Goal: Task Accomplishment & Management: Use online tool/utility

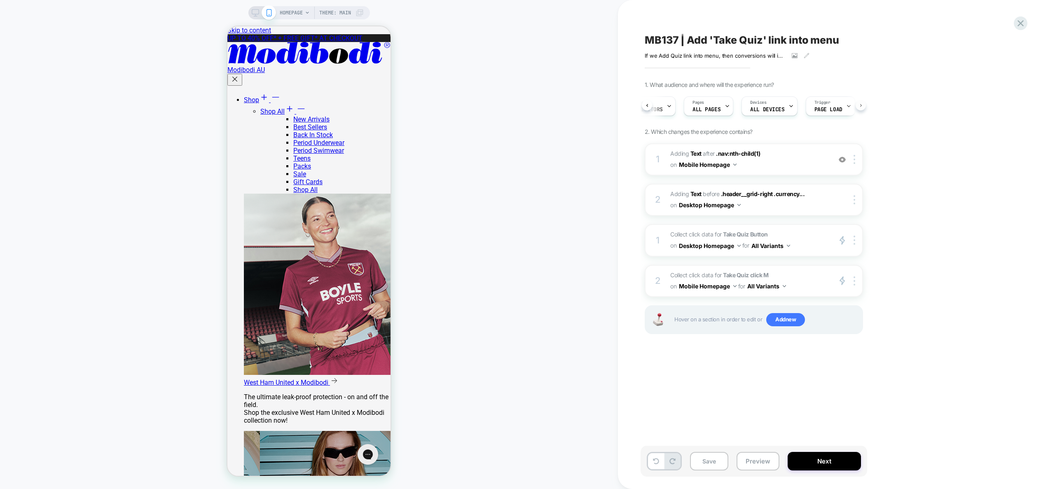
scroll to position [0, 43]
click at [817, 111] on span "Page Load" at bounding box center [814, 110] width 28 height 6
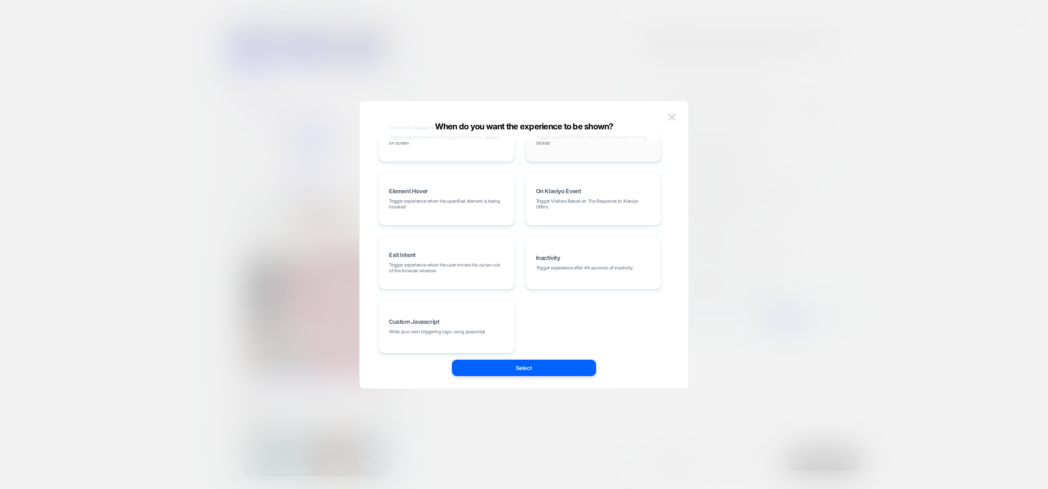
scroll to position [104, 0]
click at [445, 322] on div "Custom Javascript Write your own triggering logic using javascript" at bounding box center [447, 320] width 128 height 44
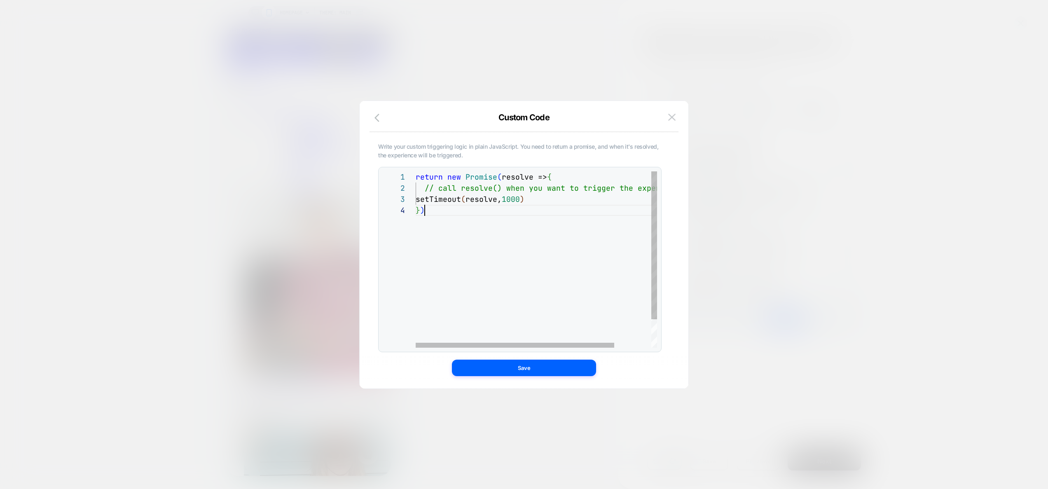
scroll to position [33, 9]
click at [536, 279] on div "return new Promise ( resolve => { // call resolve() when you want to trigger th…" at bounding box center [559, 276] width 286 height 210
click at [673, 118] on img at bounding box center [671, 117] width 7 height 7
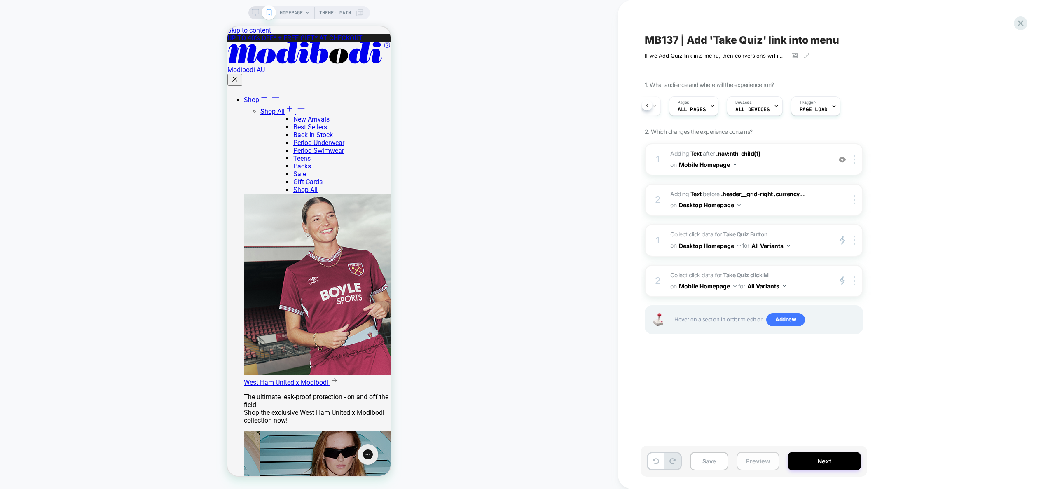
click at [761, 454] on button "Preview" at bounding box center [758, 461] width 43 height 19
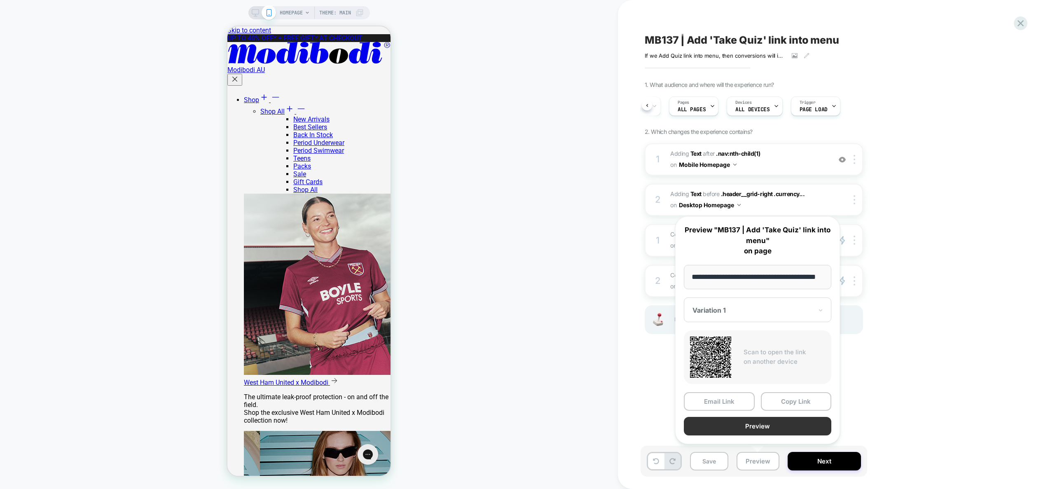
scroll to position [0, 0]
click at [764, 426] on button "Preview" at bounding box center [757, 426] width 147 height 19
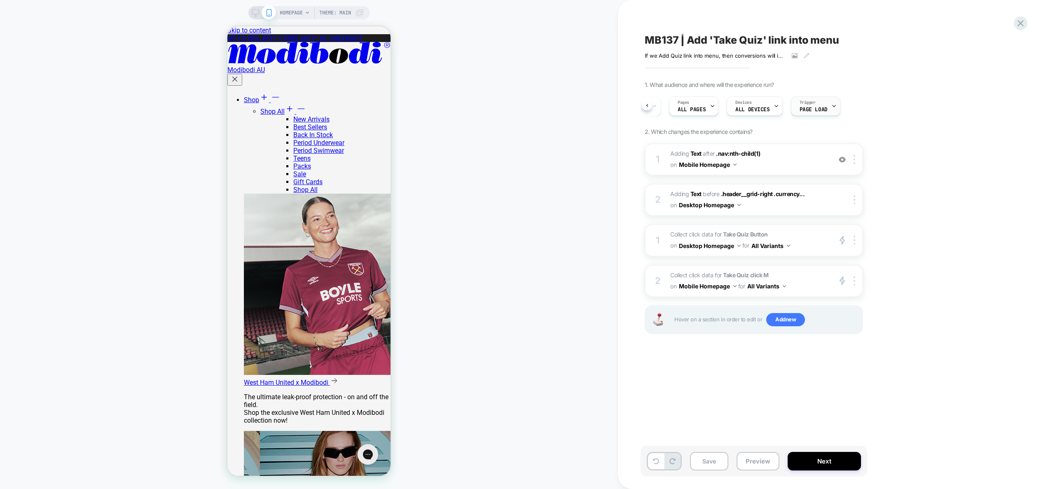
click at [809, 108] on span "Page Load" at bounding box center [814, 110] width 28 height 6
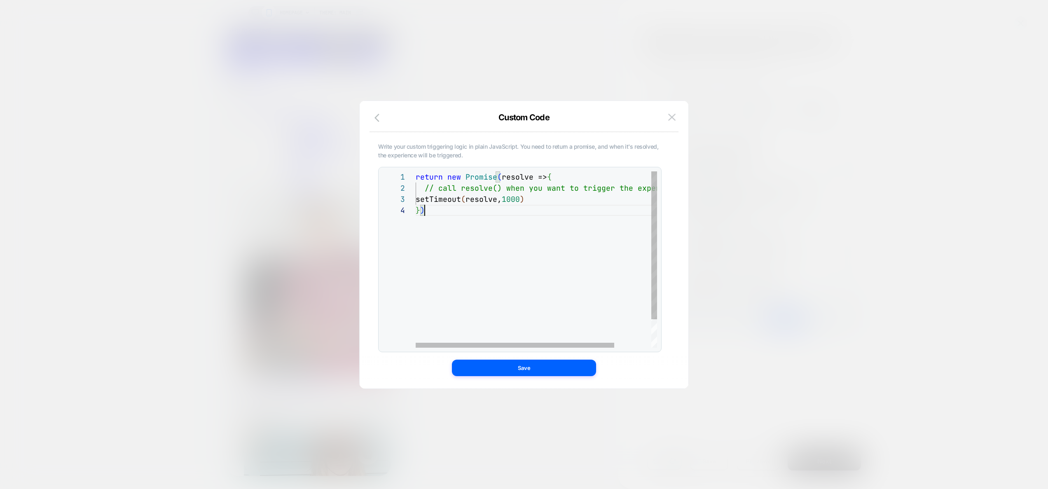
scroll to position [33, 9]
click at [495, 218] on div "return new Promise ( resolve => { // call resolve() when you want to trigger th…" at bounding box center [559, 276] width 286 height 210
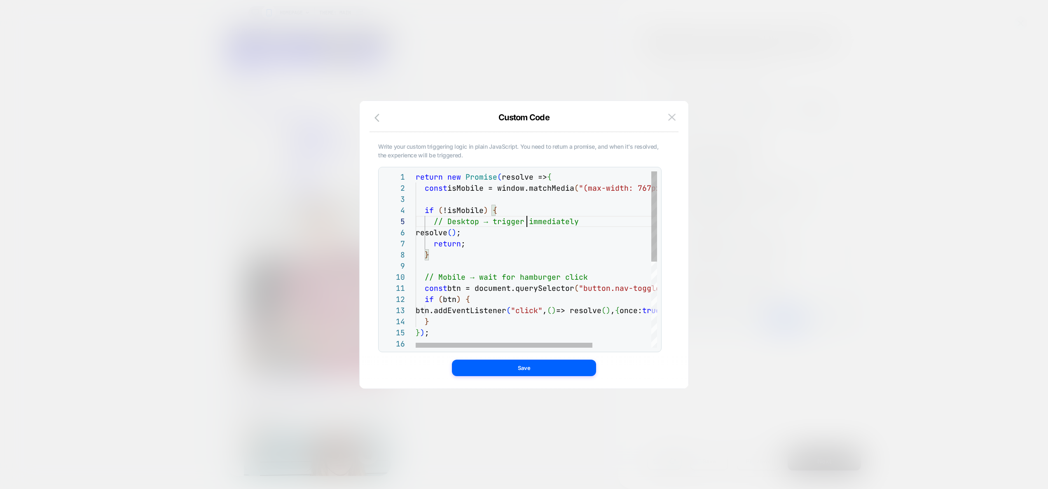
scroll to position [44, 111]
click at [527, 223] on div "} // Mobile → wait for hamburger click const btn = document.querySelector ( "bu…" at bounding box center [577, 342] width 322 height 343
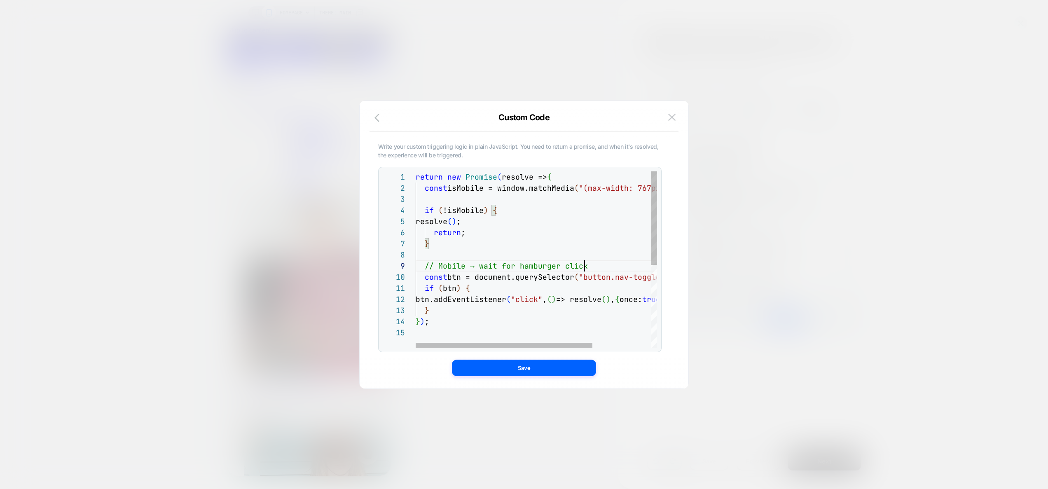
scroll to position [89, 169]
click at [592, 267] on div "} // Mobile → wait for hamburger click const btn = document.querySelector ( "bu…" at bounding box center [577, 337] width 322 height 332
click at [589, 265] on div "} // Mobile → wait for hamburger click const btn = document.querySelector ( "bu…" at bounding box center [577, 337] width 322 height 332
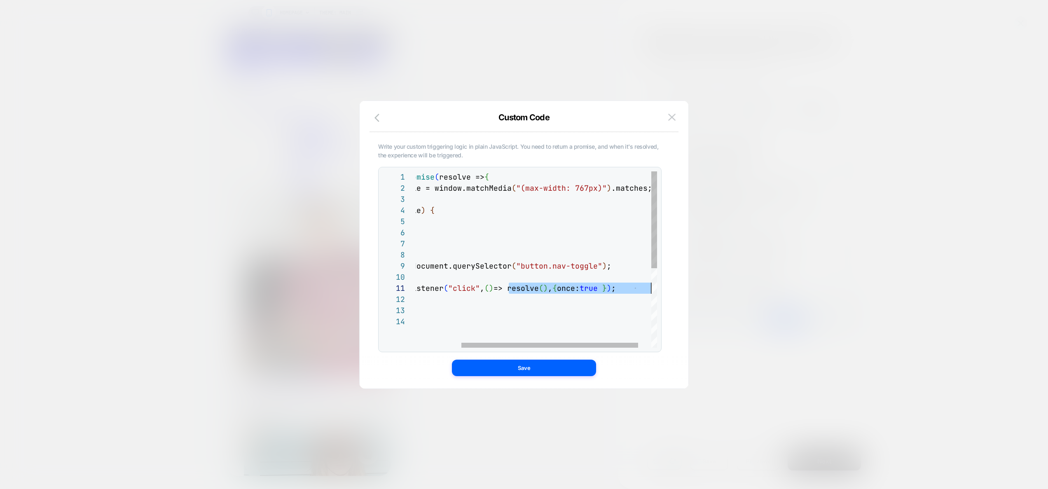
scroll to position [0, 0]
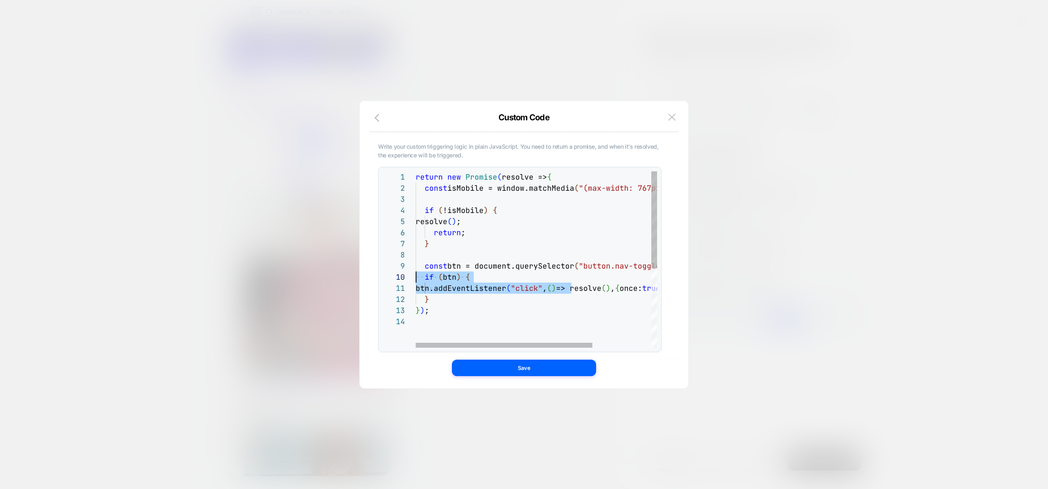
drag, startPoint x: 571, startPoint y: 285, endPoint x: 330, endPoint y: 280, distance: 241.9
click at [416, 280] on div "} const btn = document.querySelector ( "button.nav-toggle" ) ; if ( btn ) { btn…" at bounding box center [577, 331] width 322 height 321
type textarea "**********"
click at [514, 316] on div "} const btn = document.querySelector ( "button.nav-toggle" ) ; if ( btn ) { btn…" at bounding box center [577, 331] width 322 height 321
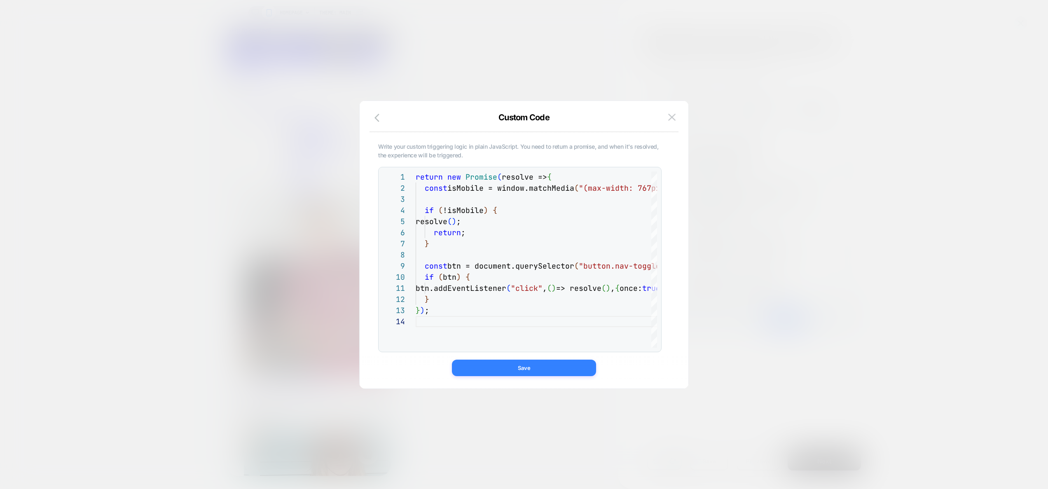
click at [531, 365] on button "Save" at bounding box center [524, 368] width 144 height 16
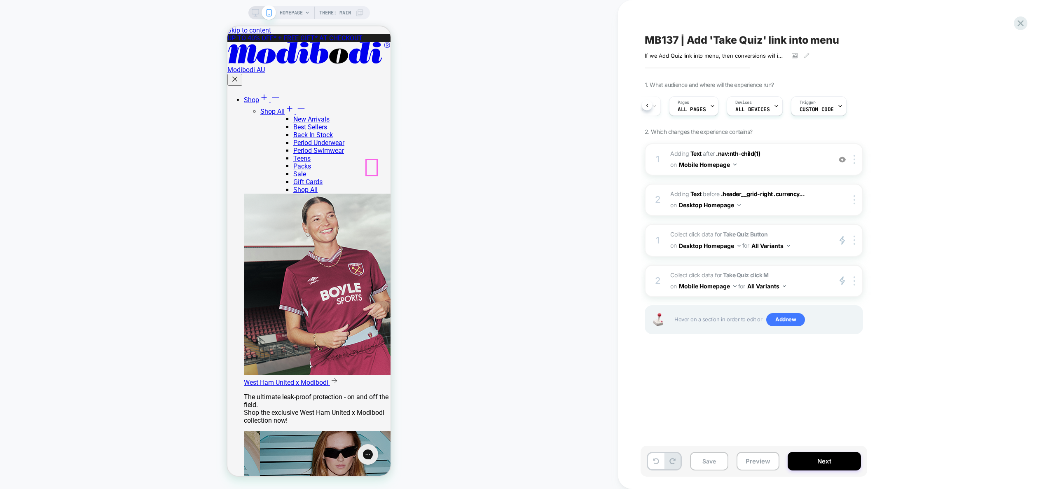
click at [789, 319] on span "Add new" at bounding box center [785, 319] width 39 height 13
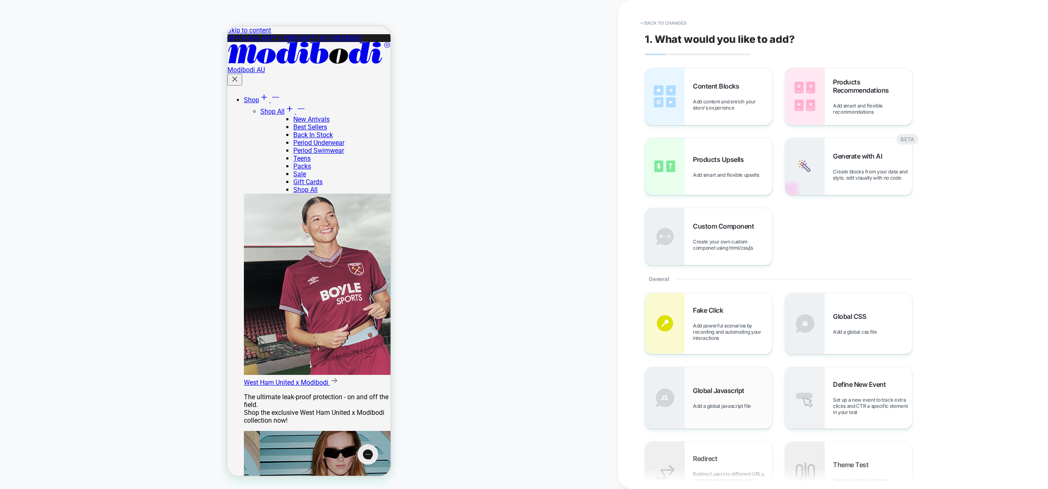
click at [710, 391] on span "Global Javascript" at bounding box center [721, 390] width 56 height 8
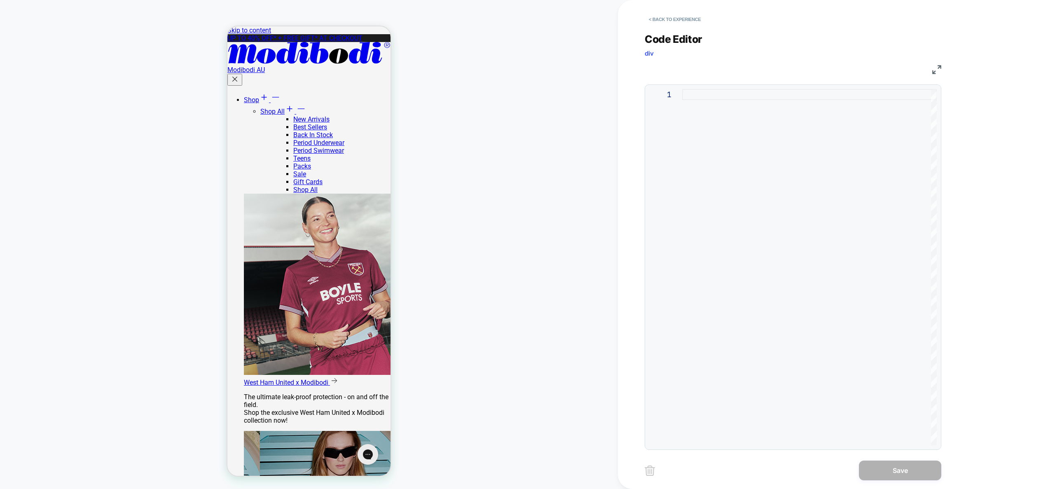
click at [758, 155] on div at bounding box center [809, 267] width 255 height 356
type textarea "**********"
click at [891, 470] on button "Save" at bounding box center [900, 471] width 82 height 20
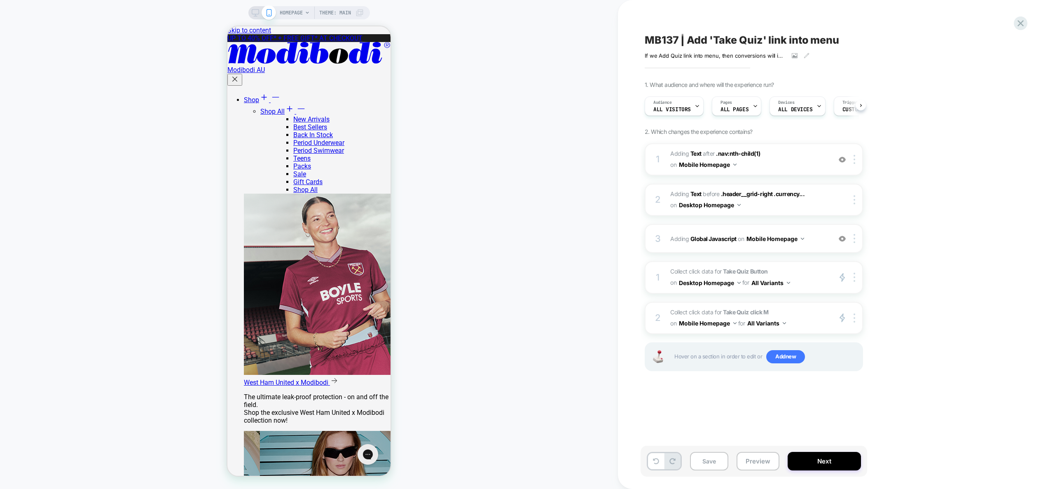
scroll to position [0, 0]
click at [854, 237] on img at bounding box center [855, 238] width 2 height 9
click at [850, 328] on div "Target All Devices" at bounding box center [855, 327] width 73 height 23
click at [800, 239] on button "All Devices Homepage" at bounding box center [781, 239] width 69 height 12
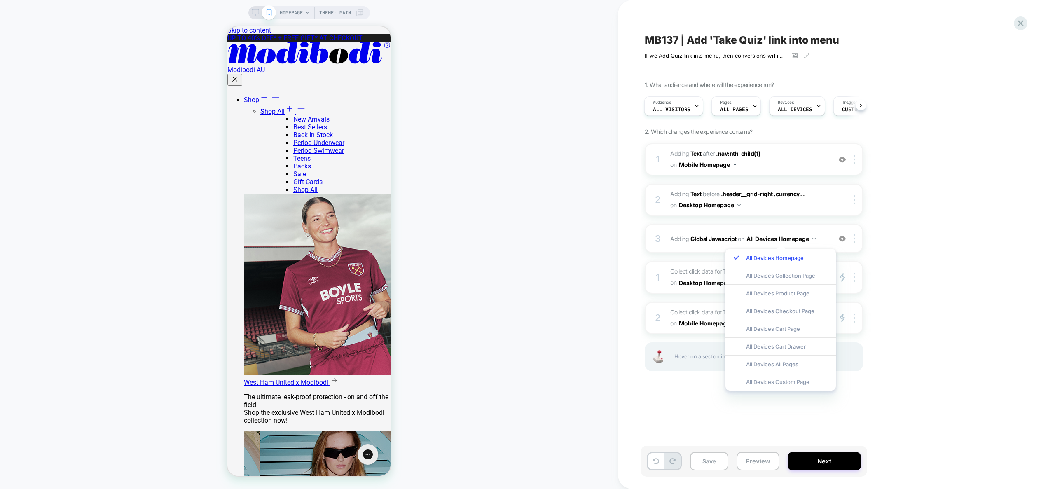
click at [792, 361] on div "All Devices All Pages" at bounding box center [781, 364] width 110 height 18
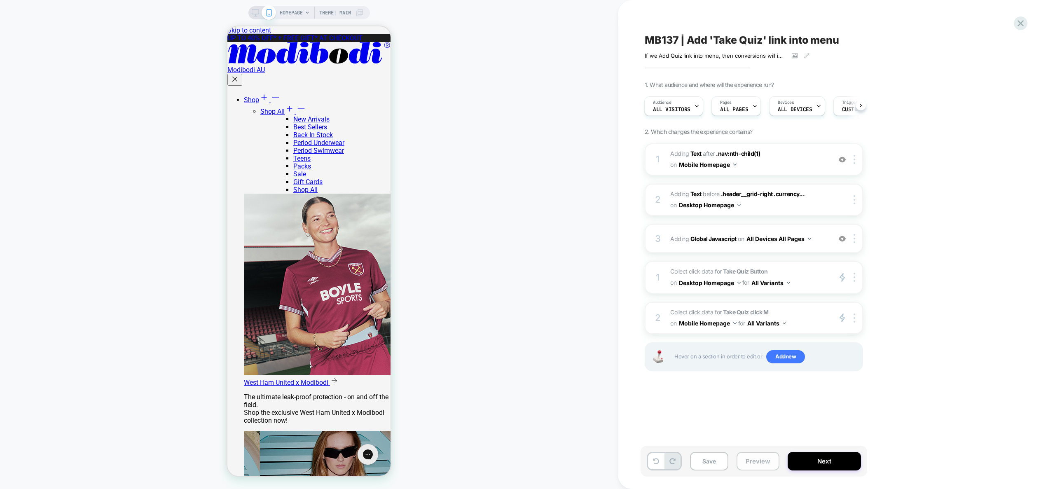
click at [750, 462] on button "Preview" at bounding box center [758, 461] width 43 height 19
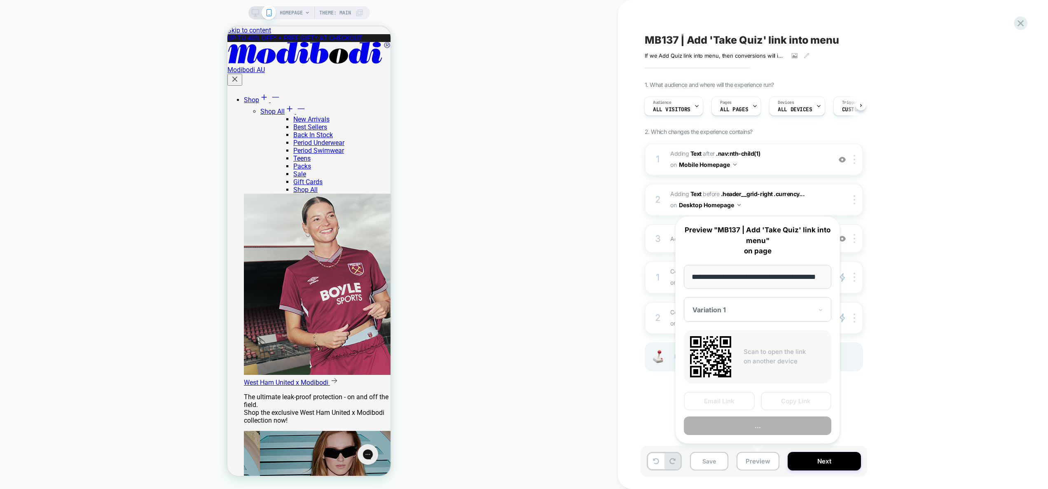
scroll to position [0, 25]
click at [758, 427] on button "Preview" at bounding box center [757, 426] width 147 height 19
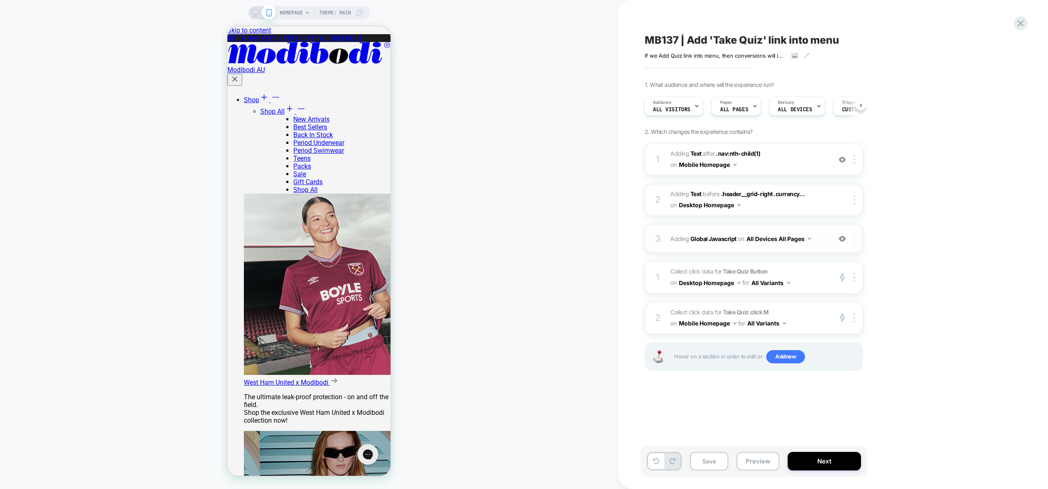
click at [856, 238] on div at bounding box center [856, 238] width 14 height 9
click at [849, 324] on div "Delete" at bounding box center [855, 327] width 73 height 22
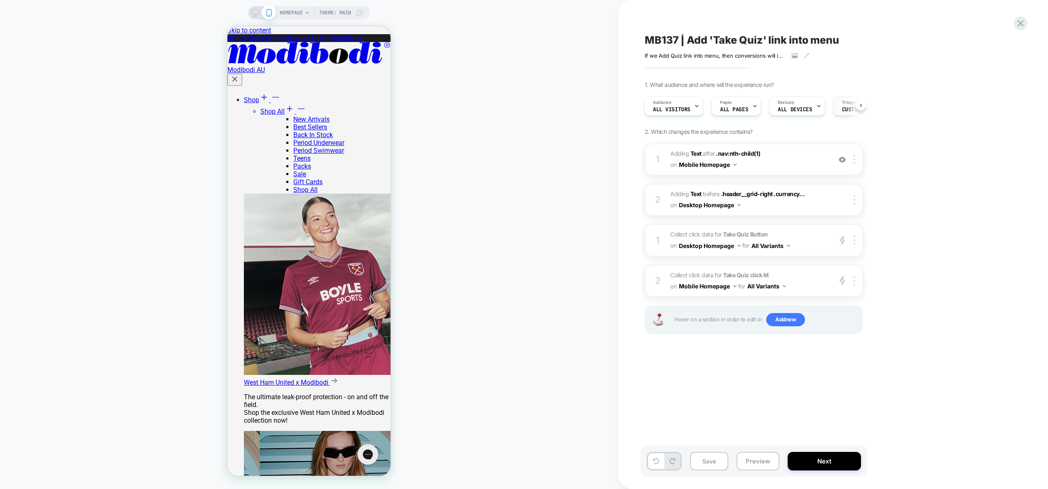
click at [849, 110] on span "Custom Code" at bounding box center [859, 110] width 34 height 6
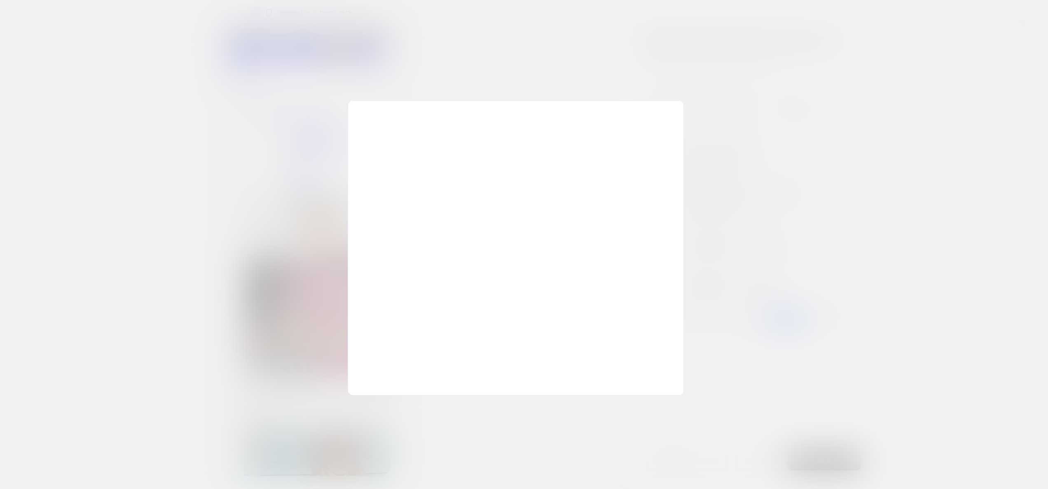
scroll to position [111, 0]
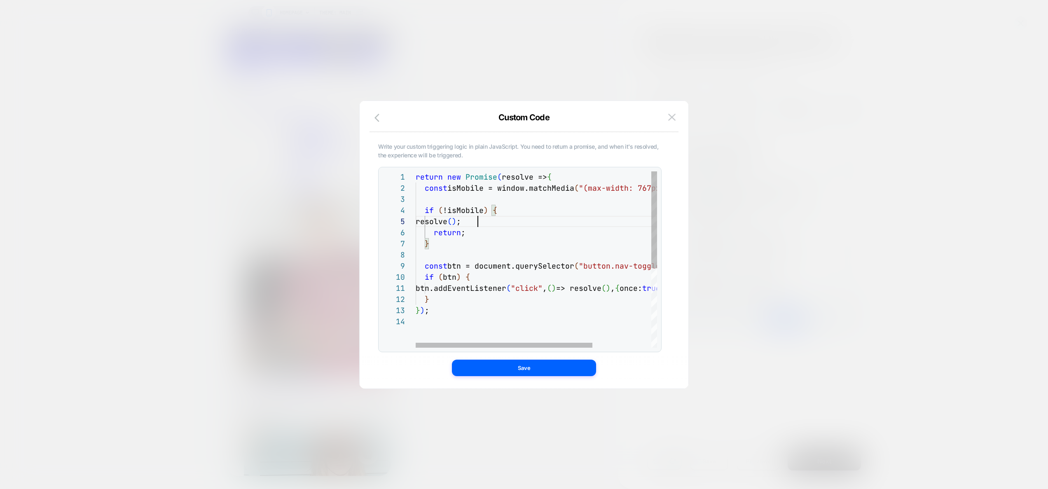
click at [496, 217] on div "return new Promise ( resolve => { const isMobile = window.matchMedia ( "(max-wi…" at bounding box center [577, 331] width 322 height 321
type textarea "**********"
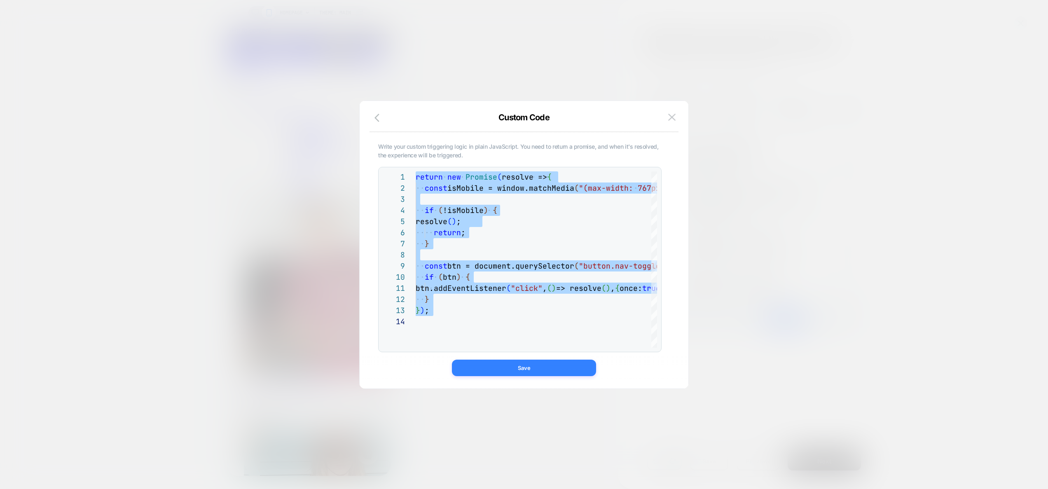
click at [542, 367] on button "Save" at bounding box center [524, 368] width 144 height 16
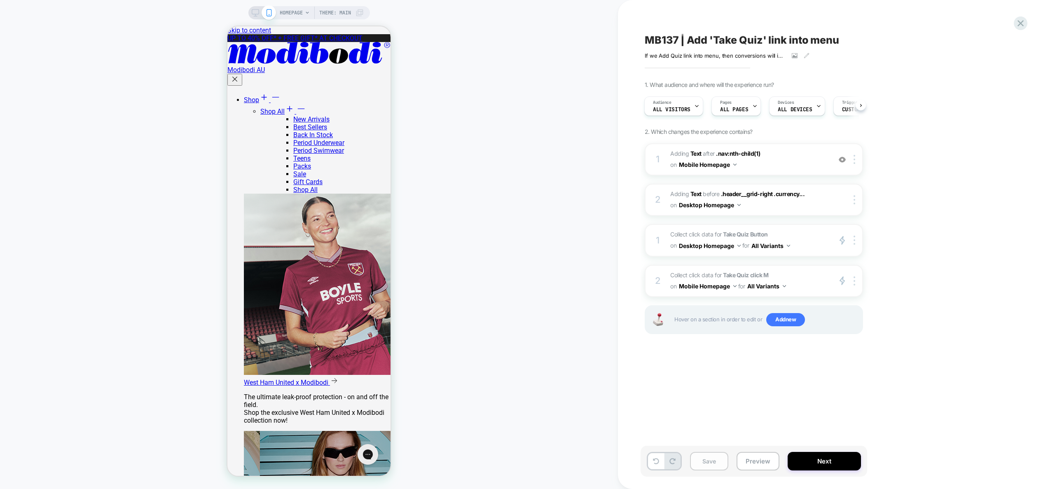
click at [717, 462] on button "Save" at bounding box center [709, 461] width 38 height 19
